Goal: Transaction & Acquisition: Purchase product/service

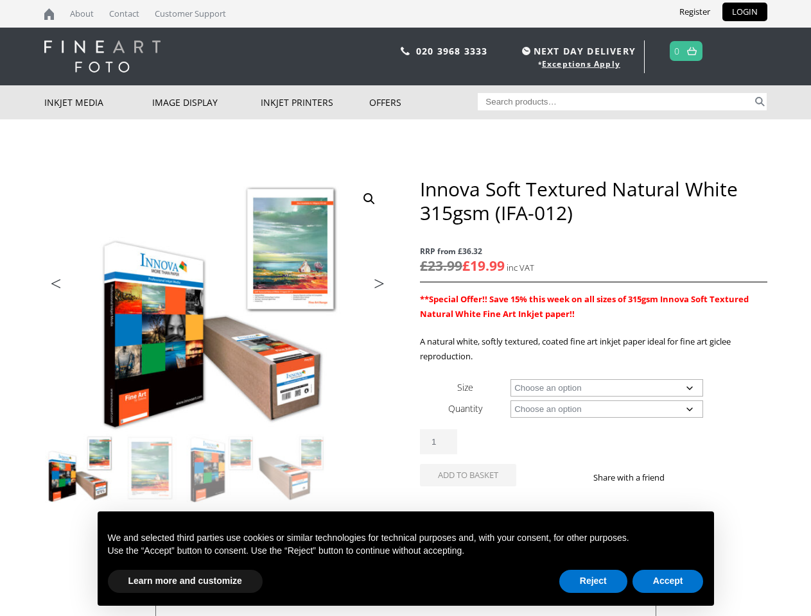
click at [405, 308] on div "ON SALE Previous Next Innova Soft Textured Natural White 315gsm (IFA-012) RRP f…" at bounding box center [405, 441] width 723 height 528
click at [218, 342] on img at bounding box center [387, 430] width 687 height 507
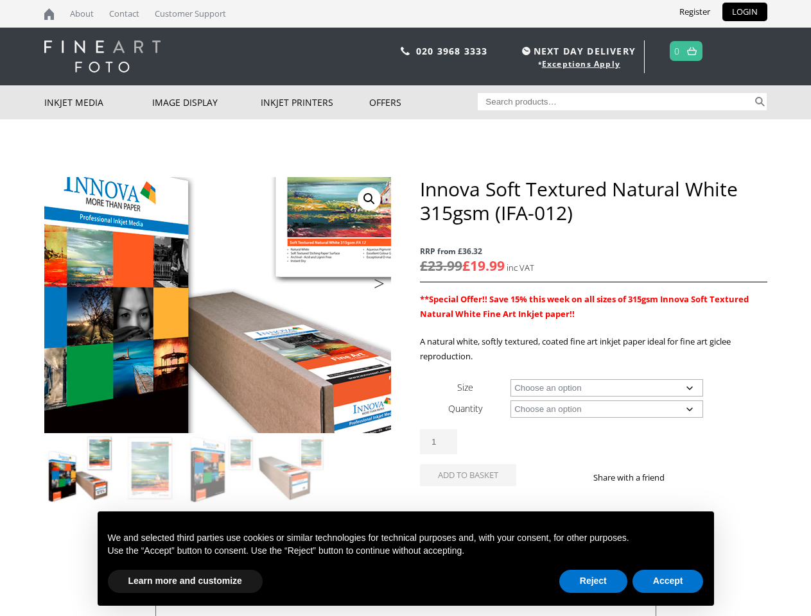
click at [369, 199] on link "View full-screen image gallery" at bounding box center [368, 198] width 23 height 23
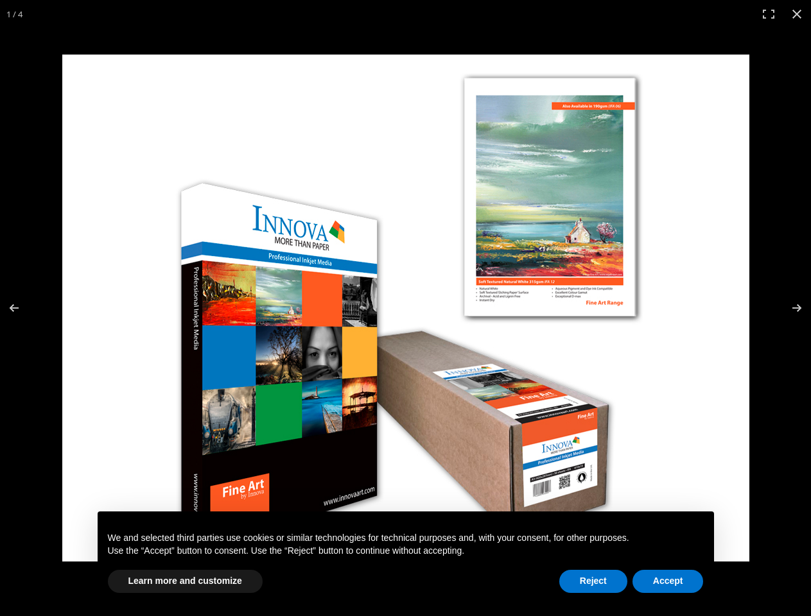
click at [218, 470] on img at bounding box center [405, 308] width 687 height 507
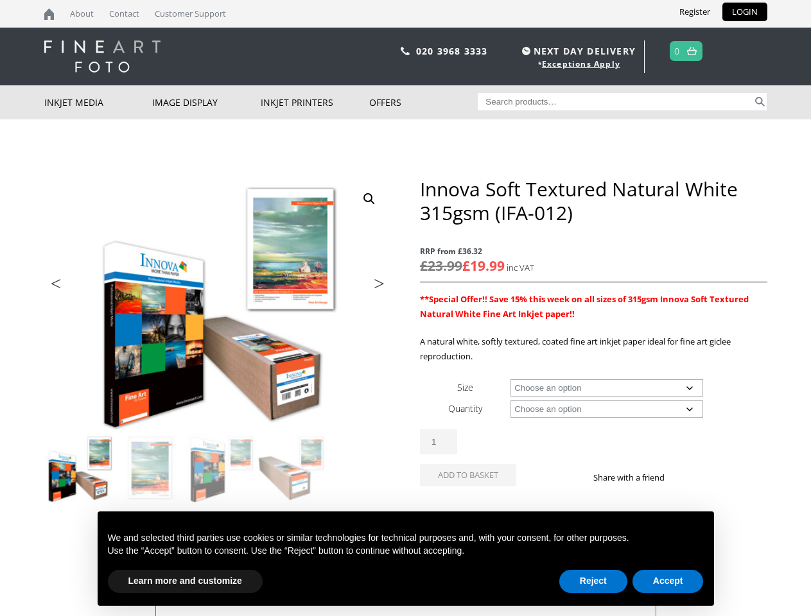
click at [69, 287] on li "Previous" at bounding box center [69, 285] width 51 height 19
click at [373, 287] on li "Next" at bounding box center [373, 285] width 36 height 19
click at [593, 436] on div "Innova Soft Textured Natural White 315gsm (IFA-012) quantity 1" at bounding box center [593, 441] width 347 height 25
